Goal: Complete application form

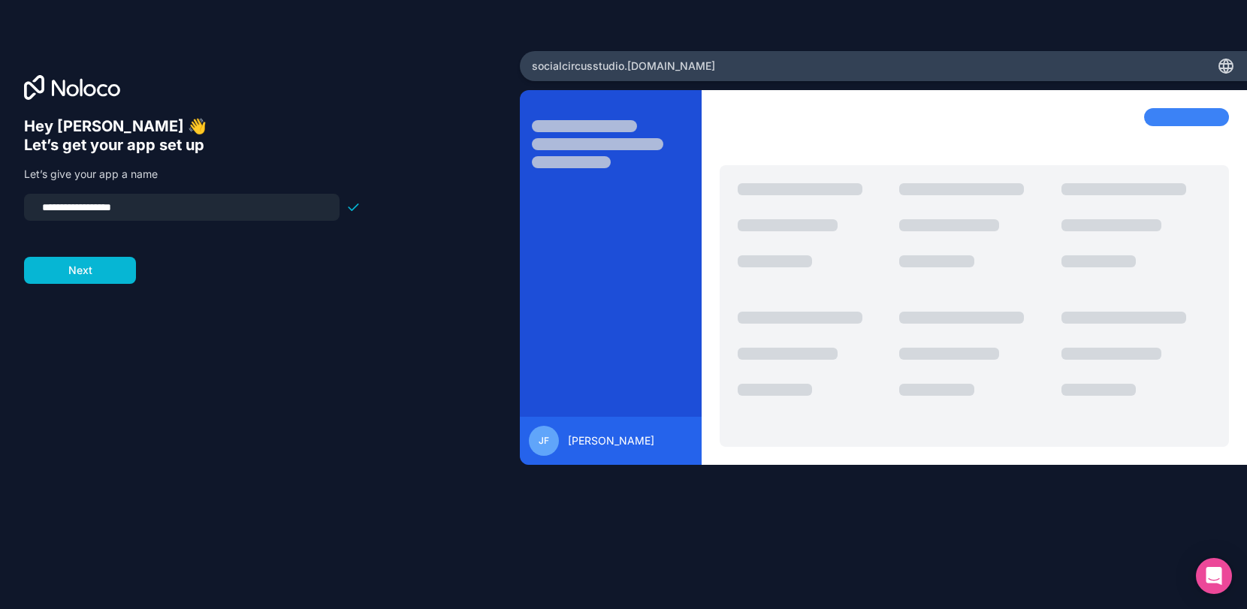
drag, startPoint x: 104, startPoint y: 210, endPoint x: 288, endPoint y: 210, distance: 184.1
click at [288, 210] on input "**********" at bounding box center [181, 207] width 297 height 21
click at [68, 210] on input "**********" at bounding box center [181, 207] width 297 height 21
type input "**********"
click at [108, 278] on button "Next" at bounding box center [80, 270] width 112 height 27
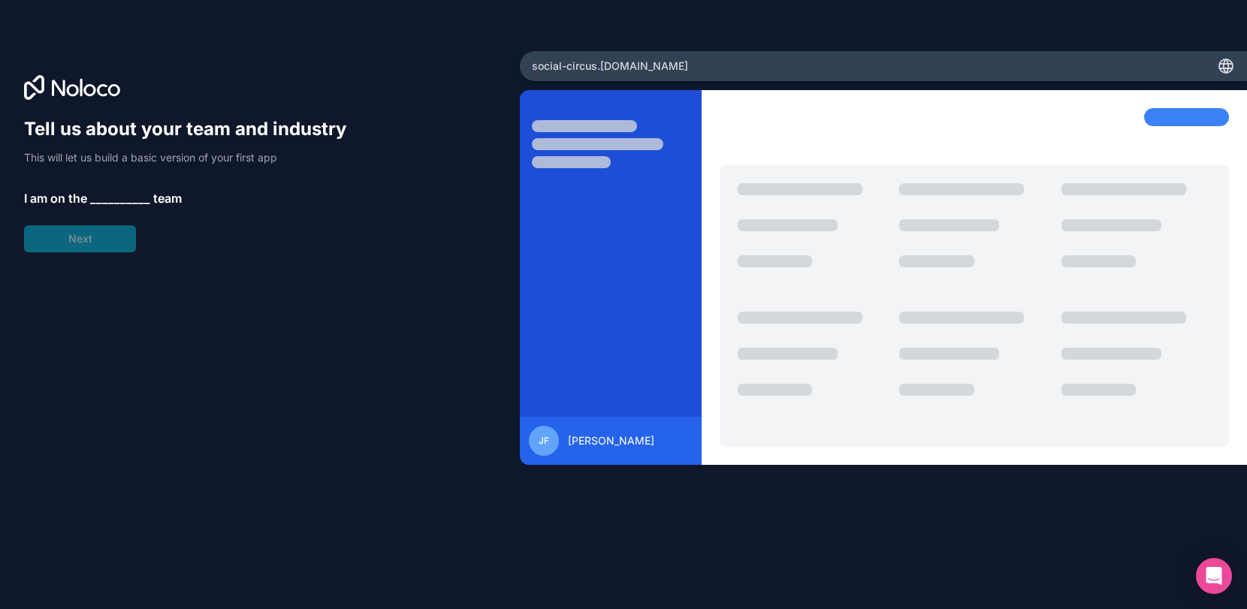
click at [101, 196] on span "__________" at bounding box center [120, 198] width 60 height 18
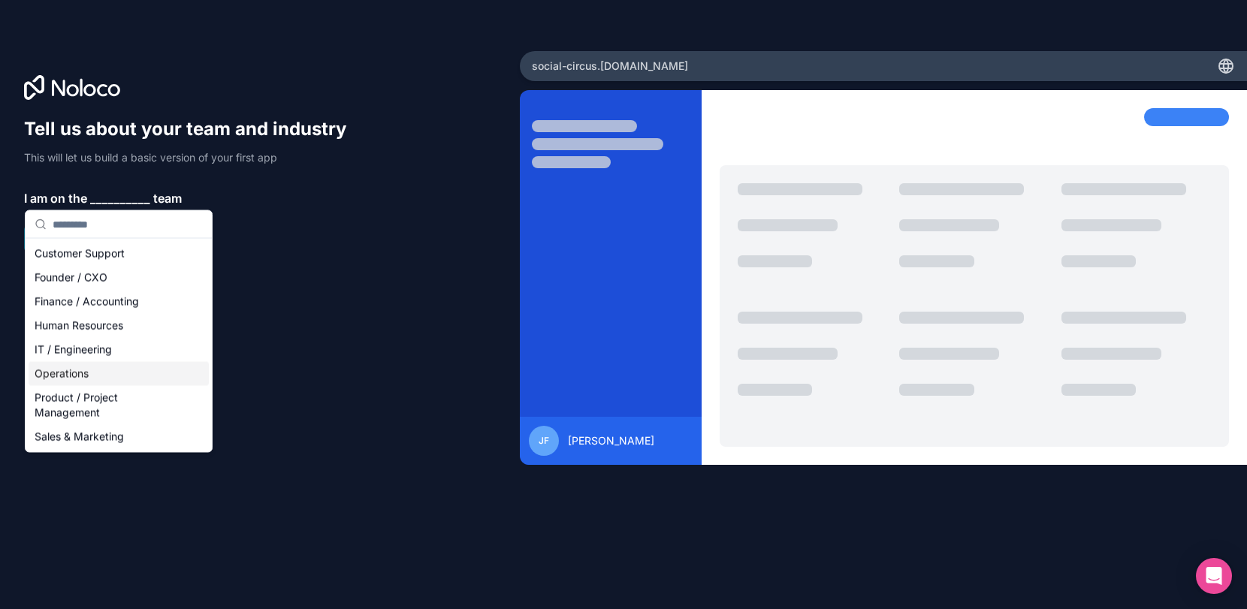
click at [95, 367] on div "Operations" at bounding box center [119, 374] width 180 height 24
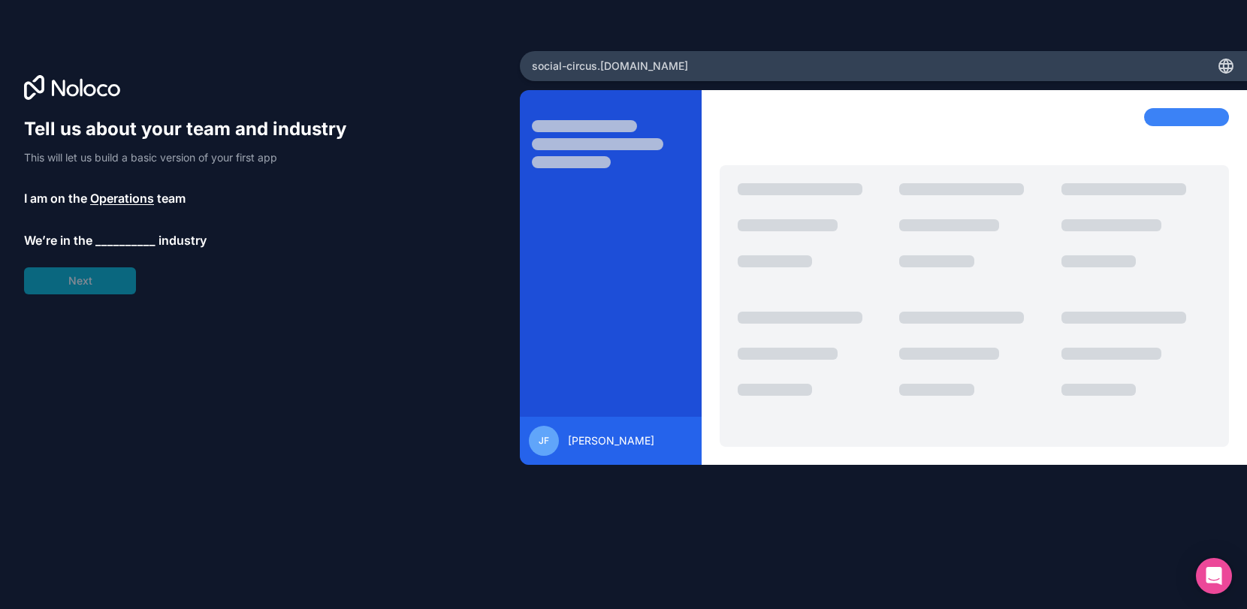
click at [135, 239] on span "__________" at bounding box center [125, 240] width 60 height 18
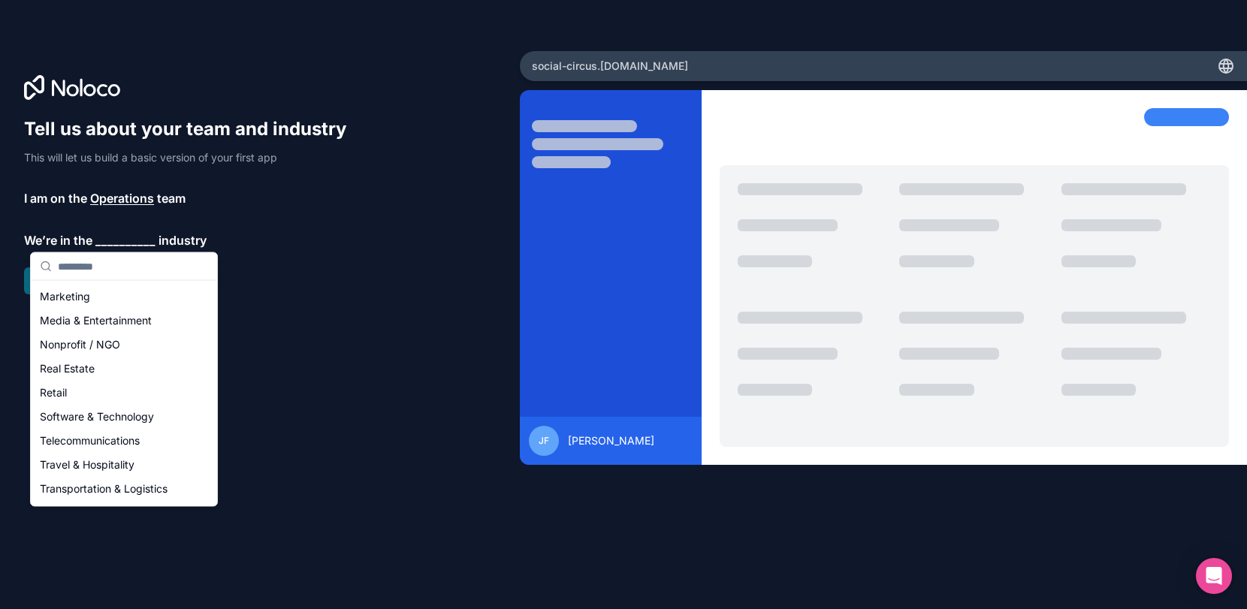
scroll to position [310, 0]
click at [83, 488] on div "Others" at bounding box center [124, 491] width 180 height 24
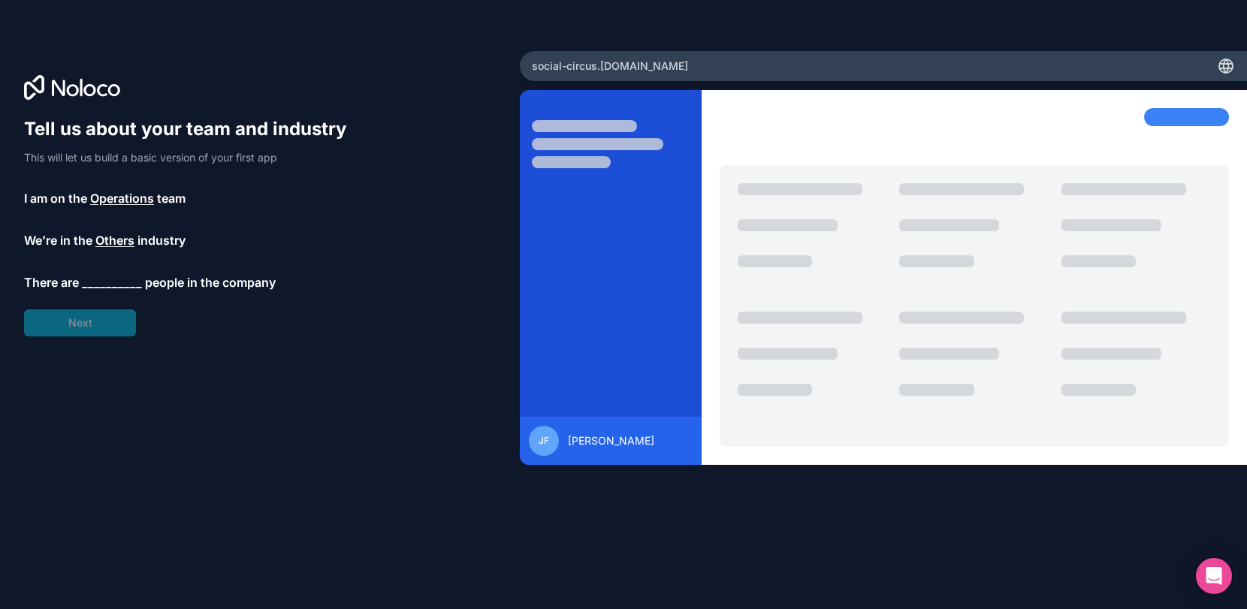
click at [101, 278] on span "__________" at bounding box center [112, 282] width 60 height 18
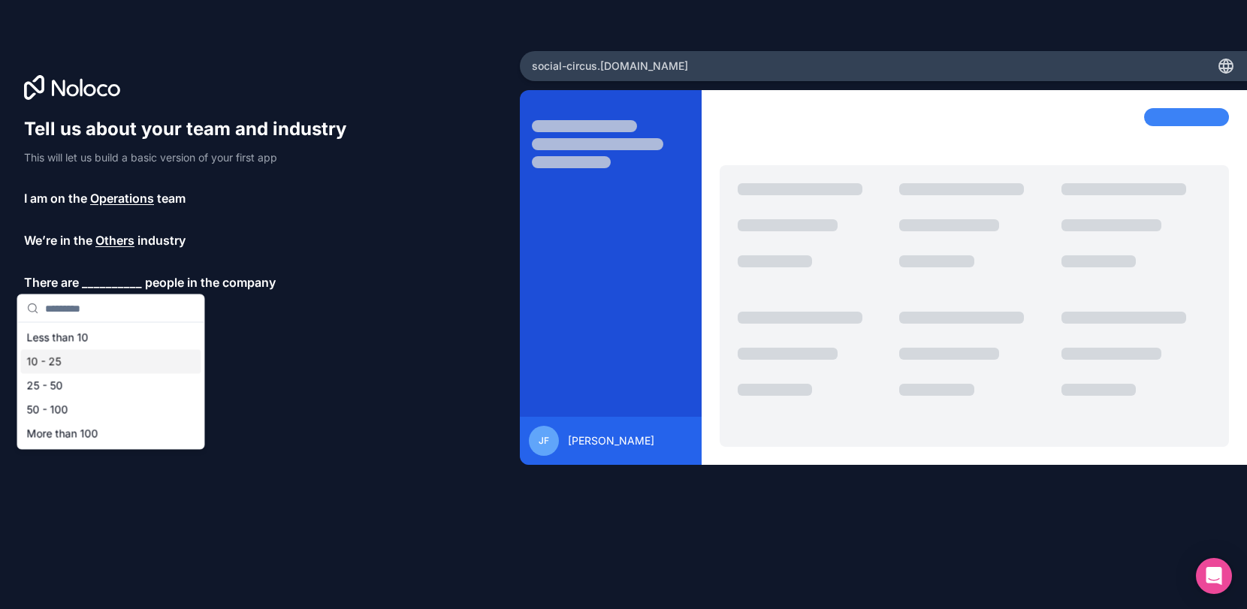
click at [70, 360] on div "10 - 25" at bounding box center [111, 362] width 180 height 24
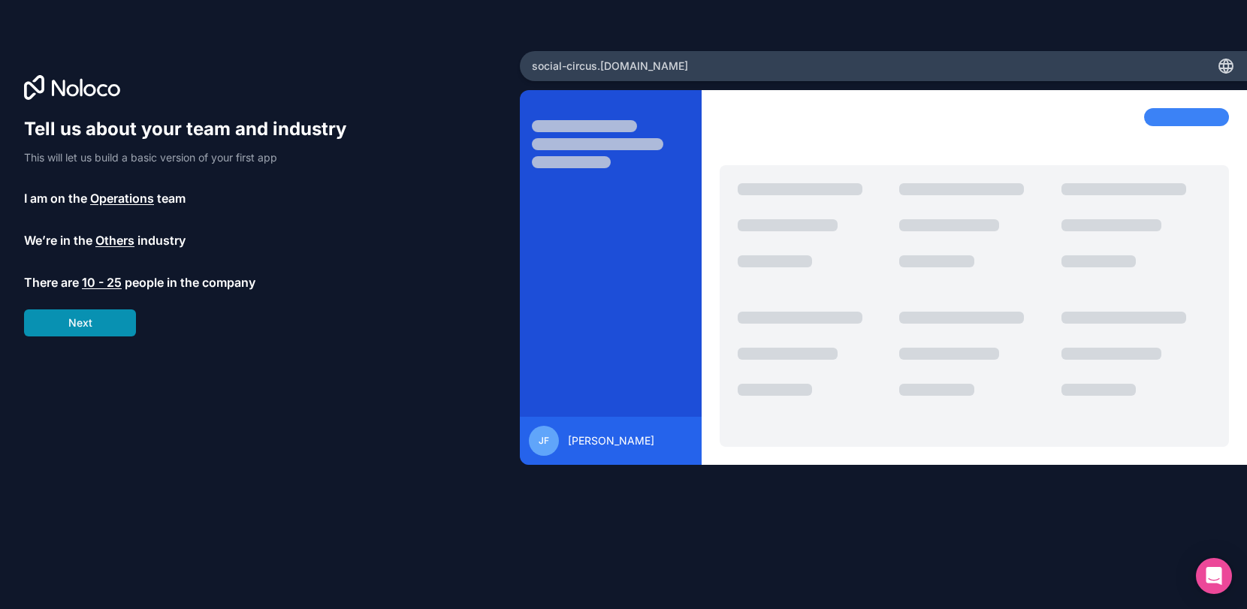
click at [95, 328] on button "Next" at bounding box center [80, 323] width 112 height 27
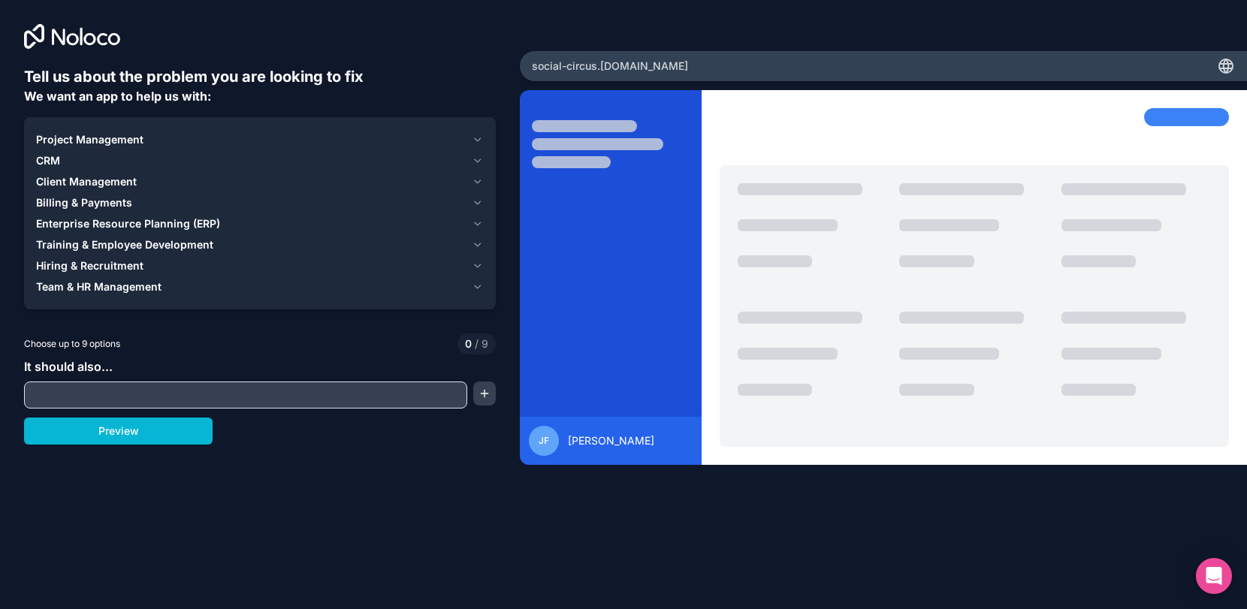
click at [113, 160] on div "CRM" at bounding box center [251, 160] width 430 height 15
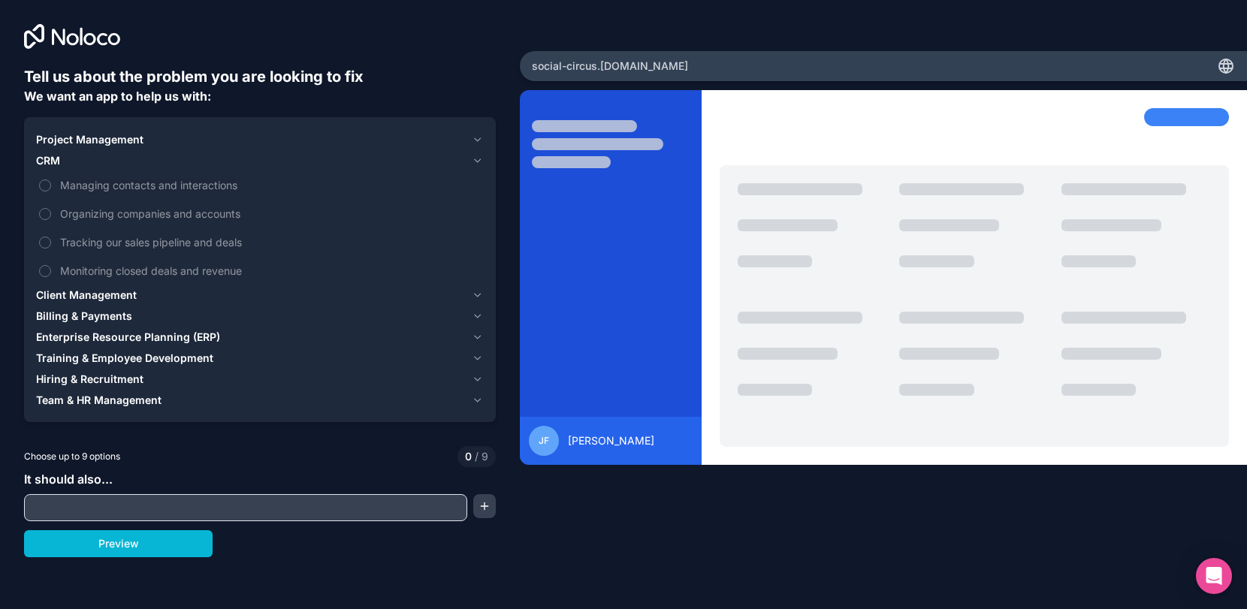
click at [113, 160] on div "CRM" at bounding box center [251, 160] width 430 height 15
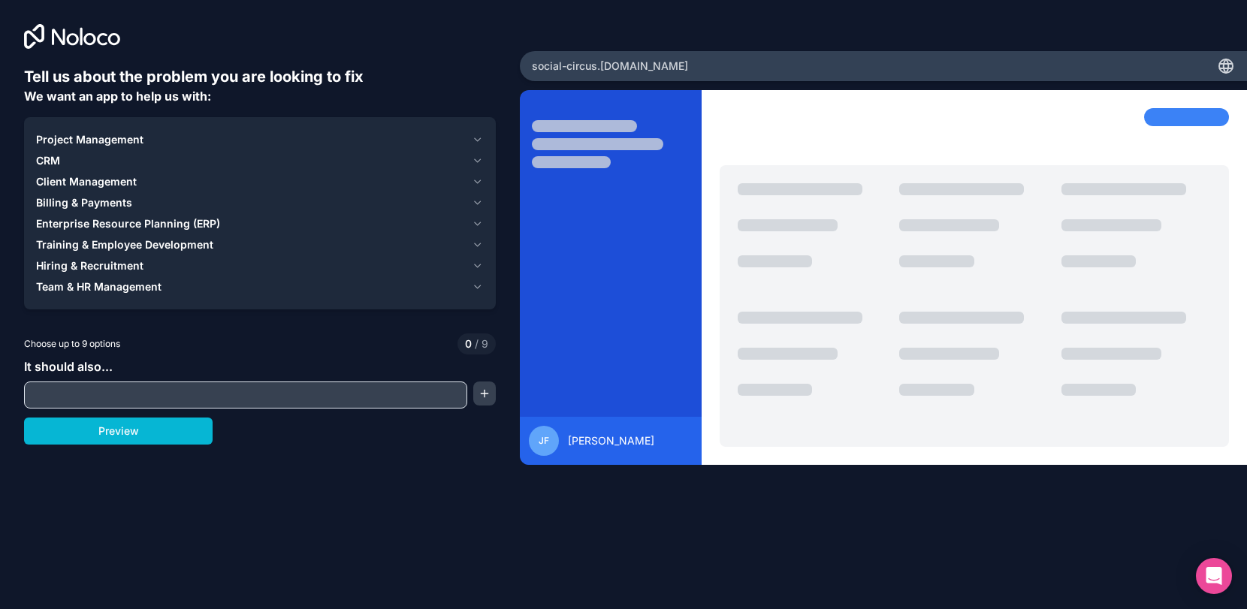
click at [346, 394] on input "text" at bounding box center [246, 395] width 436 height 21
click at [489, 175] on div "Project Management CRM Client Management Billing & Payments Enterprise Resource…" at bounding box center [260, 213] width 472 height 192
click at [478, 180] on icon "button" at bounding box center [477, 182] width 11 height 12
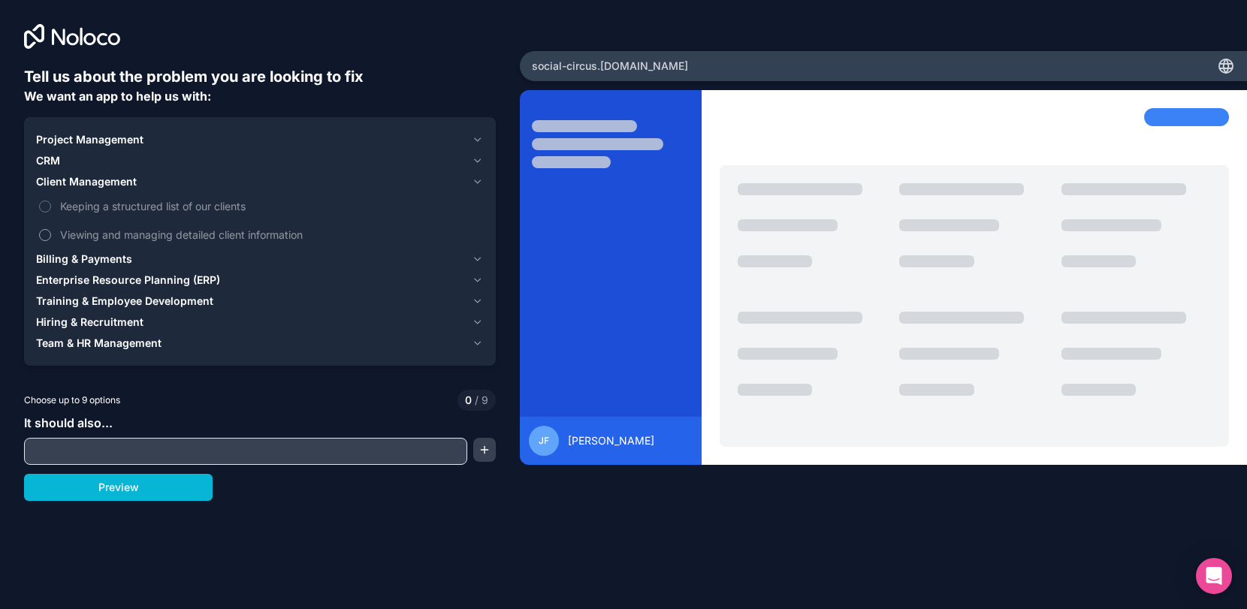
click at [160, 234] on span "Viewing and managing detailed client information" at bounding box center [270, 235] width 421 height 16
click at [51, 234] on button "Viewing and managing detailed client information" at bounding box center [45, 235] width 12 height 12
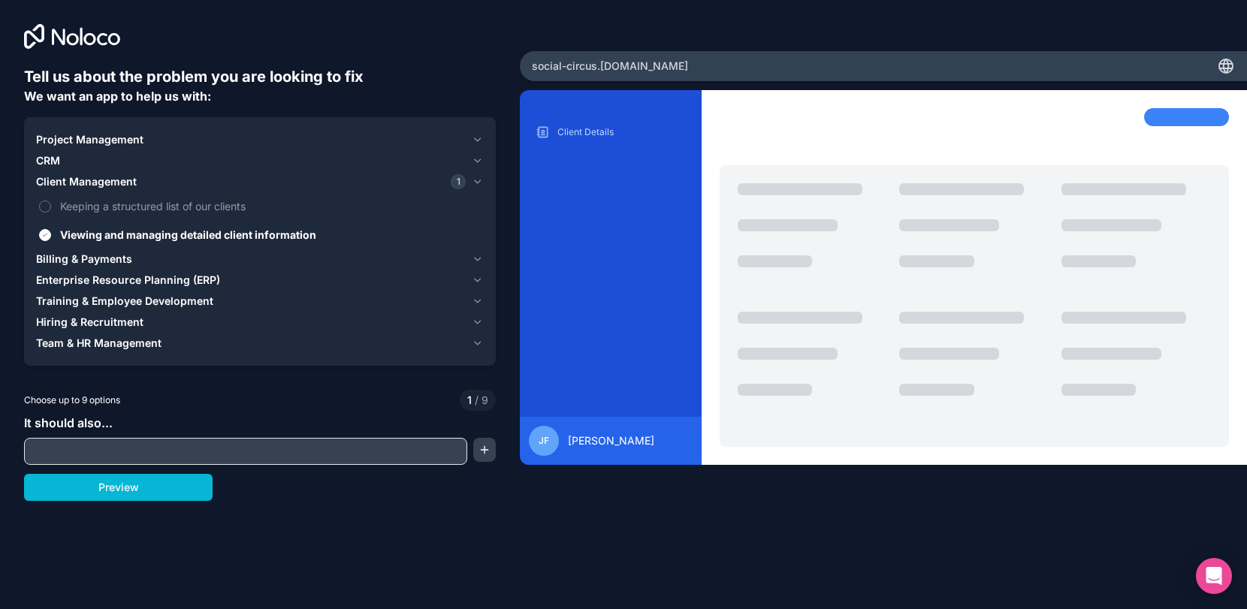
click at [179, 442] on input "text" at bounding box center [246, 451] width 436 height 21
click at [143, 479] on button "Preview" at bounding box center [118, 487] width 189 height 27
click at [477, 282] on icon "button" at bounding box center [478, 280] width 6 height 3
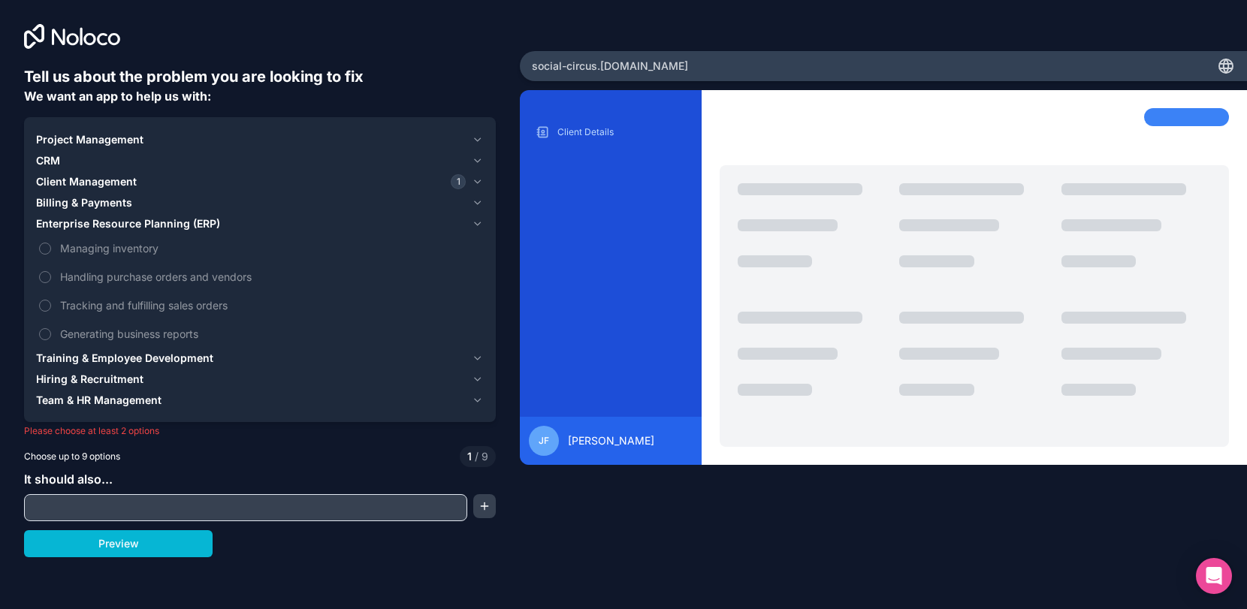
click at [483, 141] on div "Project Management CRM Client Management 1 Billing & Payments Enterprise Resour…" at bounding box center [260, 270] width 472 height 306
click at [480, 155] on icon "button" at bounding box center [477, 161] width 11 height 12
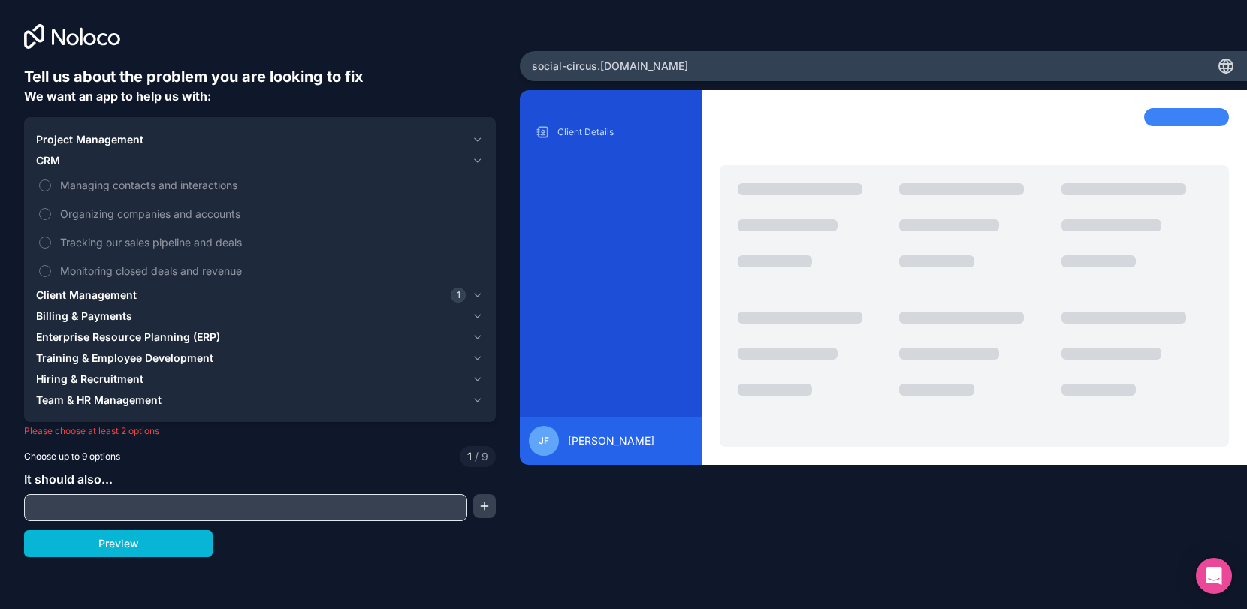
click at [480, 134] on icon "button" at bounding box center [477, 140] width 11 height 12
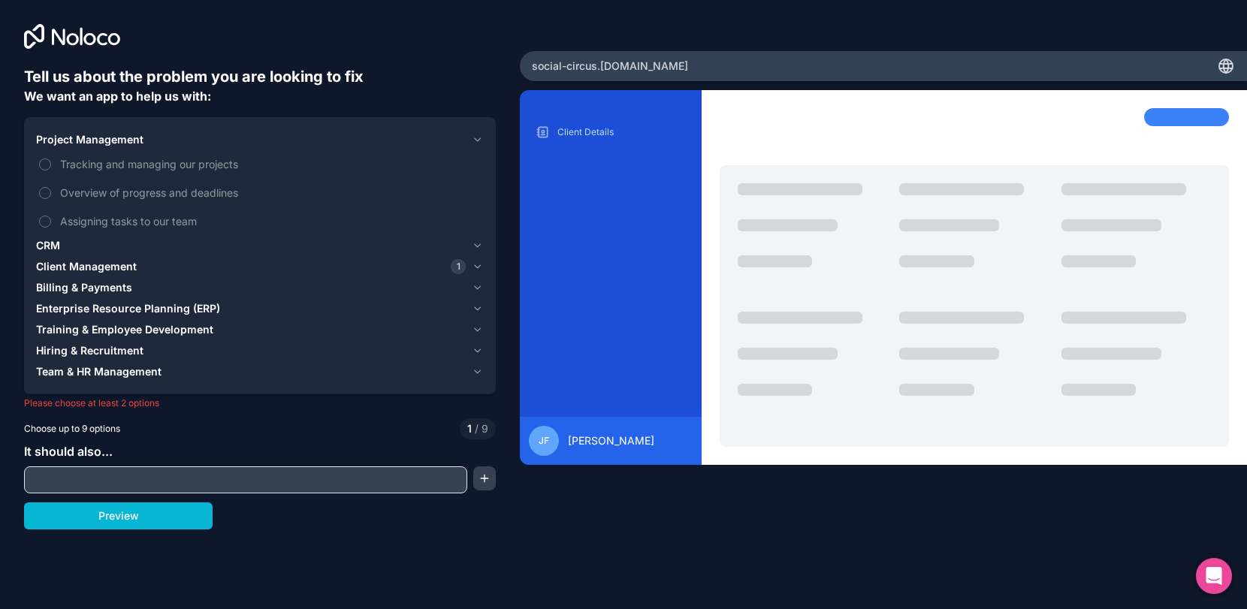
click at [479, 334] on icon "button" at bounding box center [477, 330] width 11 height 12
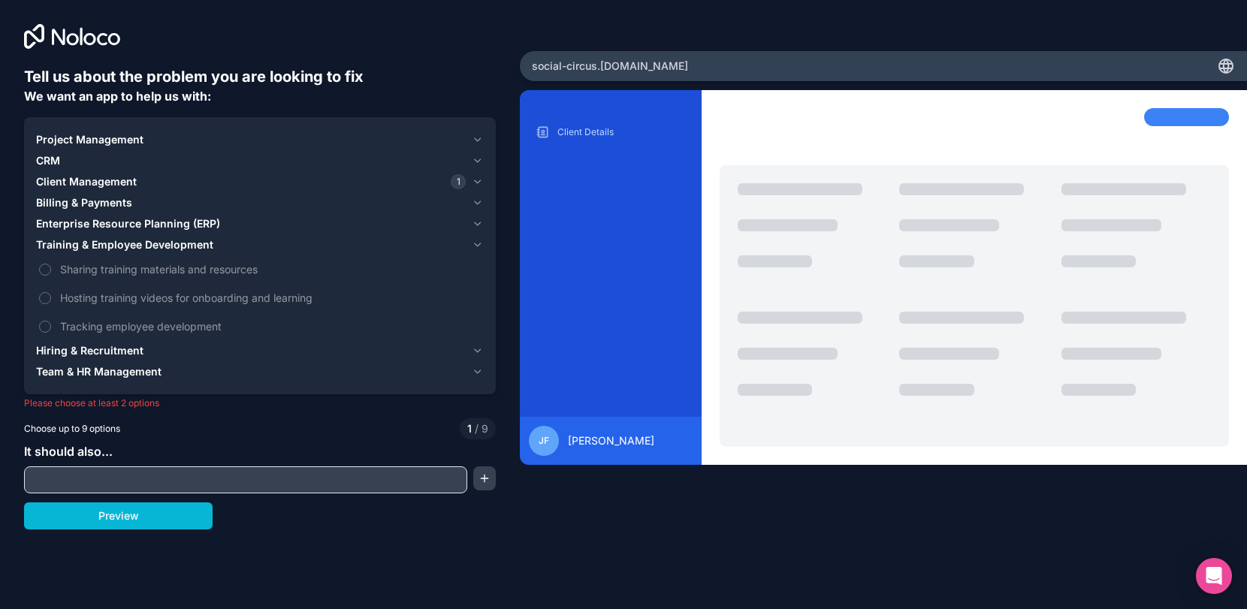
click at [478, 356] on icon "button" at bounding box center [477, 351] width 11 height 12
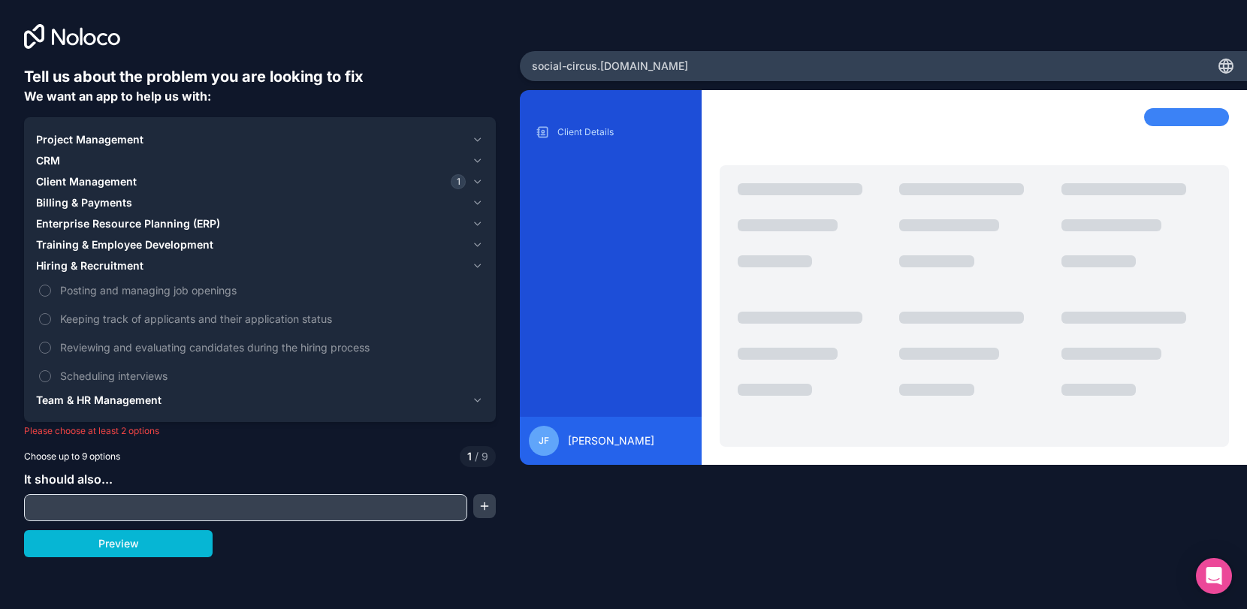
click at [59, 198] on span "Billing & Payments" at bounding box center [84, 202] width 96 height 15
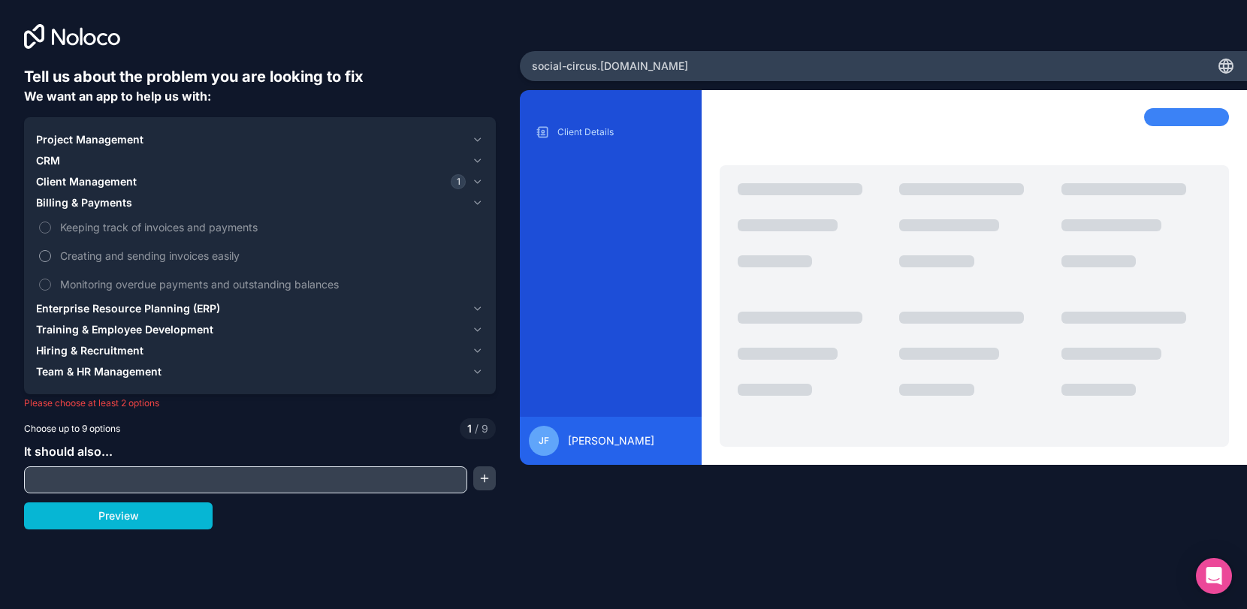
click at [52, 251] on label "Creating and sending invoices easily" at bounding box center [260, 256] width 448 height 28
click at [51, 251] on button "Creating and sending invoices easily" at bounding box center [45, 256] width 12 height 12
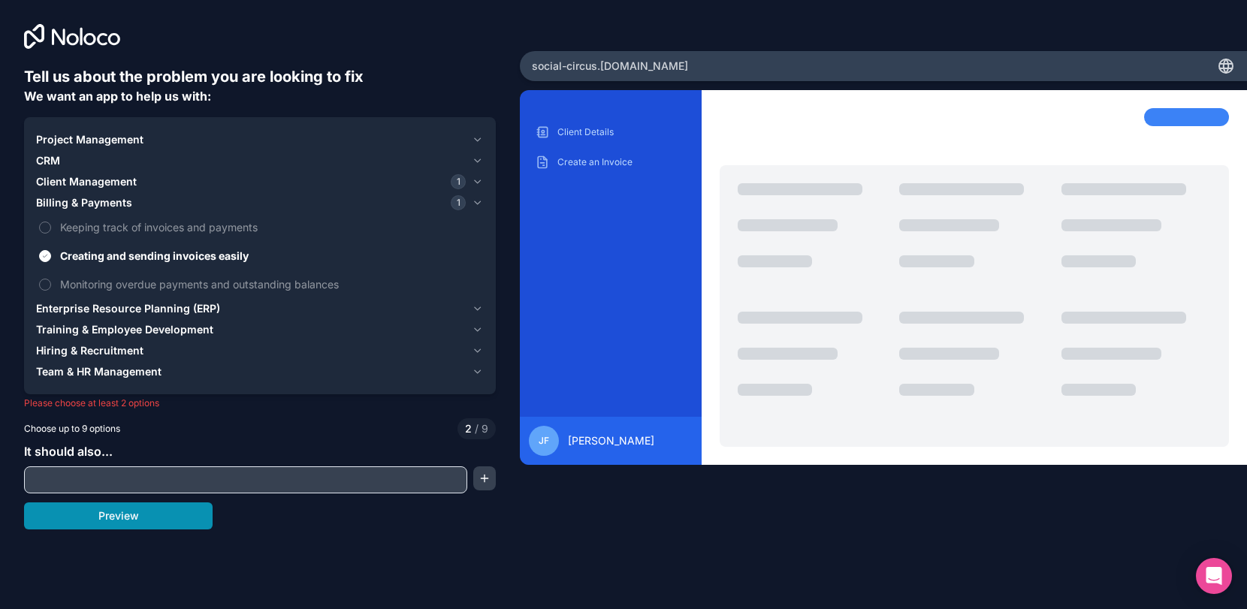
click at [149, 518] on button "Preview" at bounding box center [118, 516] width 189 height 27
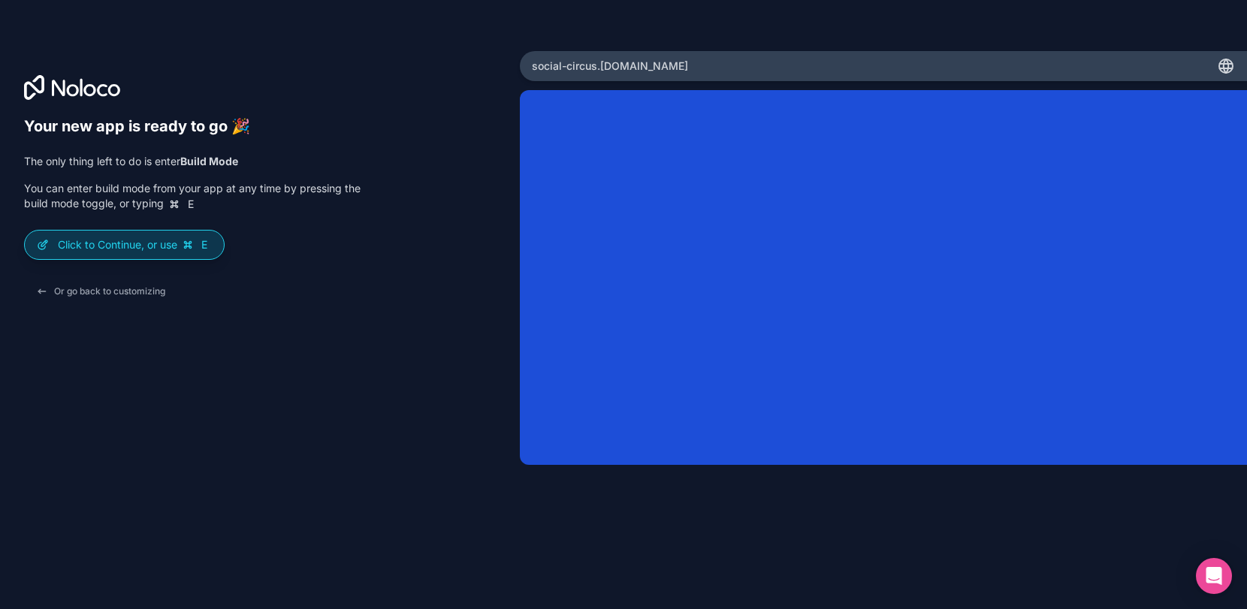
click at [156, 246] on p "Click to Continue, or use E" at bounding box center [135, 244] width 154 height 15
